Goal: Find specific page/section: Find specific page/section

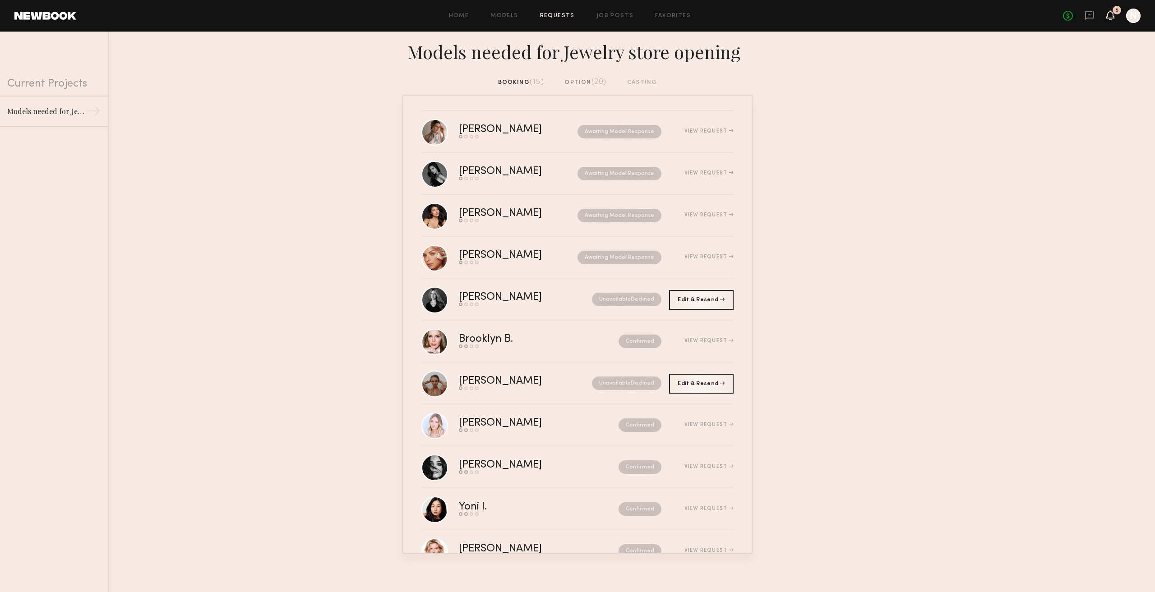
click at [1111, 13] on icon at bounding box center [1110, 15] width 7 height 6
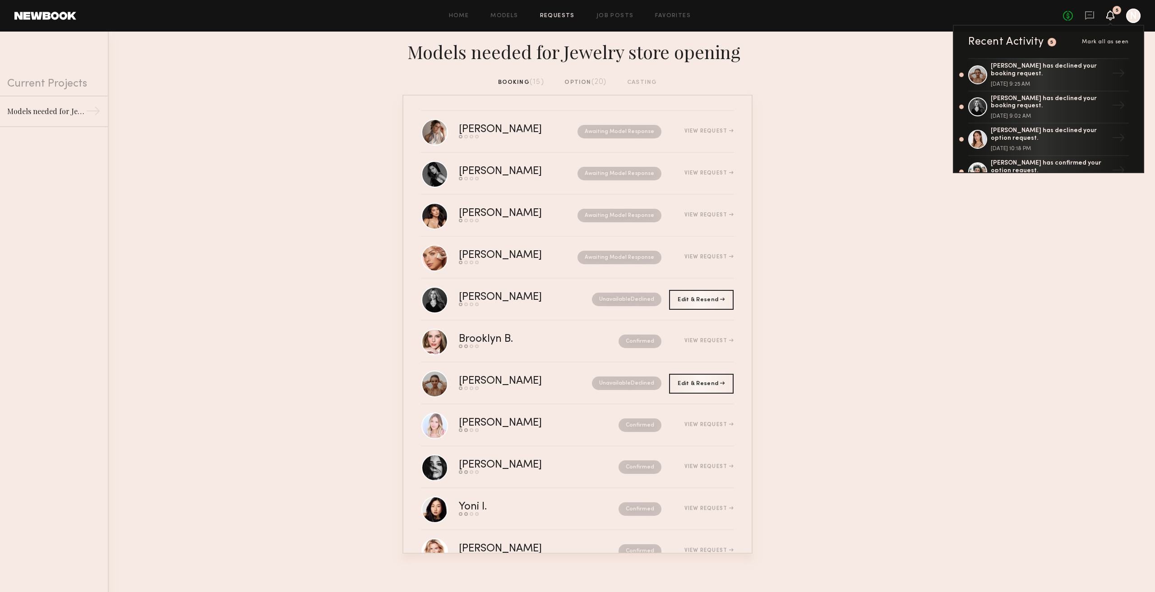
click at [807, 120] on nb-requests-list-container "Iggy Y. Send request Model response Review hours worked Pay model Awaiting Mode…" at bounding box center [577, 324] width 1155 height 459
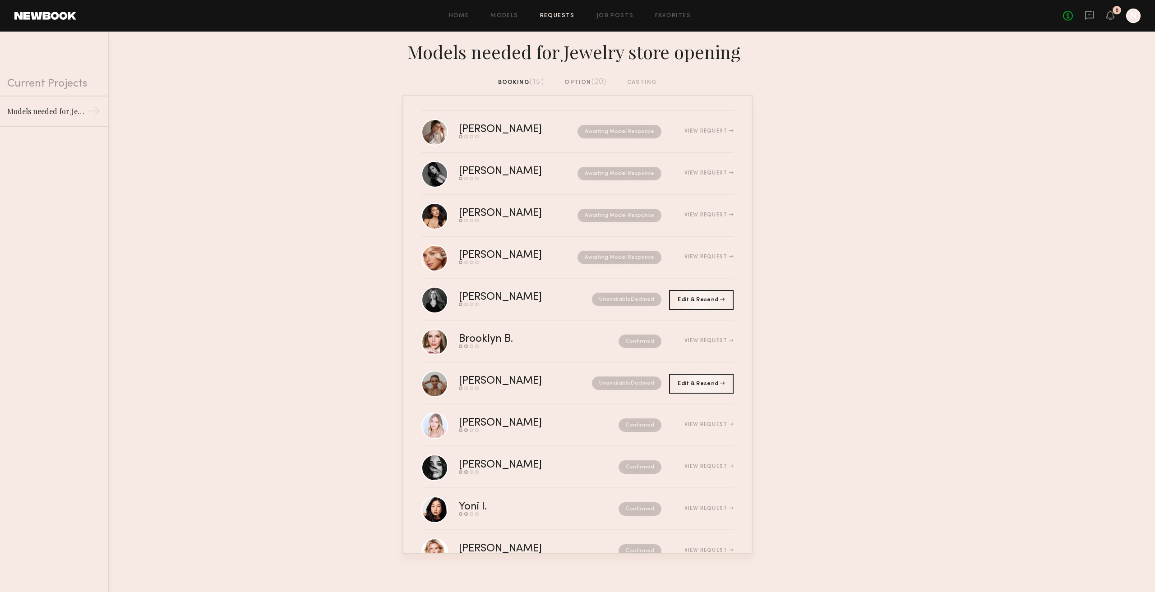
click at [602, 81] on span "(20)" at bounding box center [599, 82] width 15 height 7
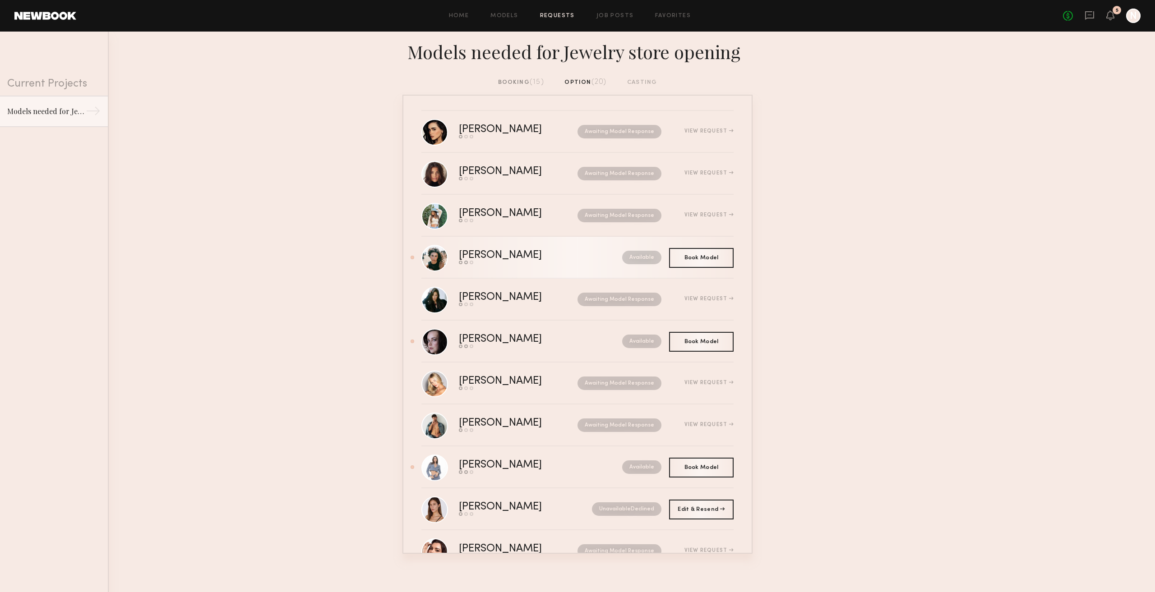
click at [479, 256] on div "Jocelyn S." at bounding box center [520, 255] width 123 height 10
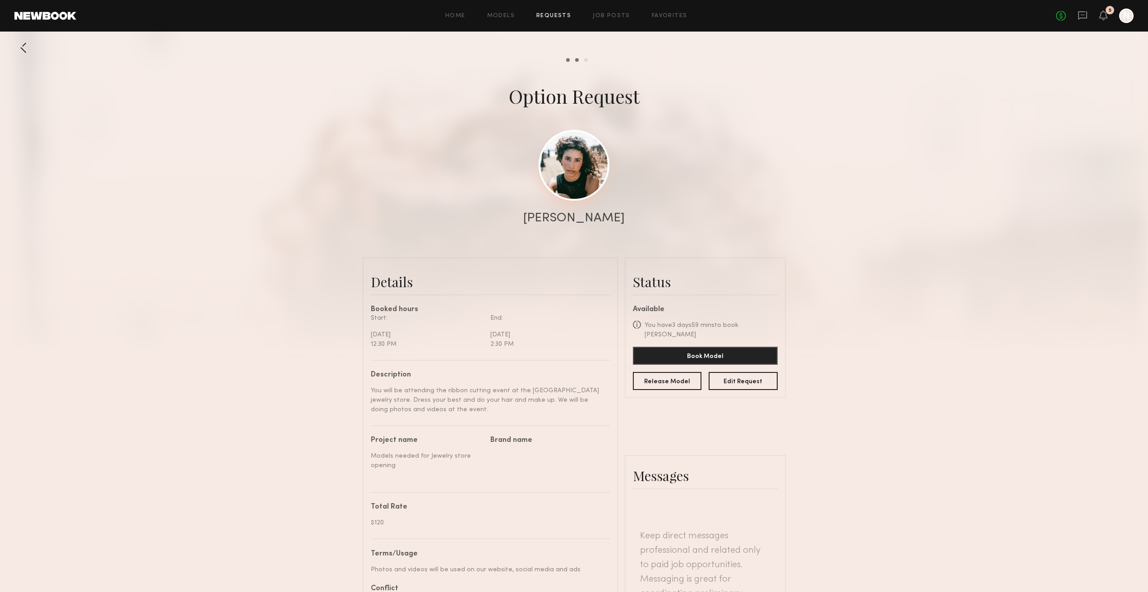
click at [585, 171] on link at bounding box center [574, 165] width 71 height 71
